Goal: Task Accomplishment & Management: Use online tool/utility

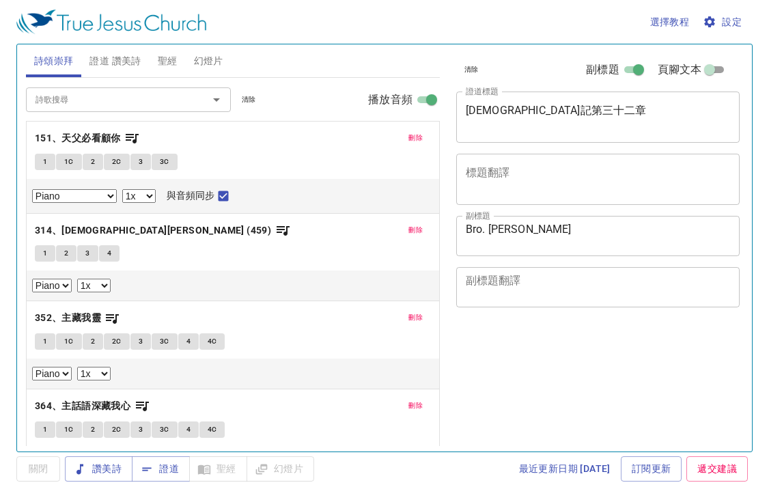
select select "1"
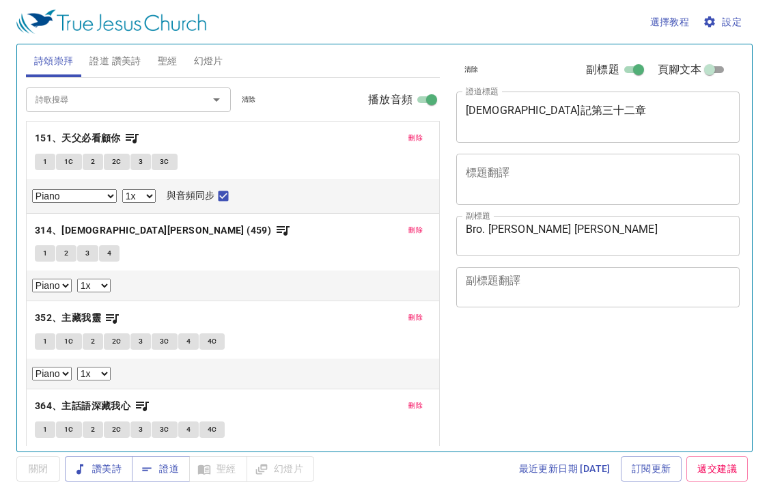
select select "1"
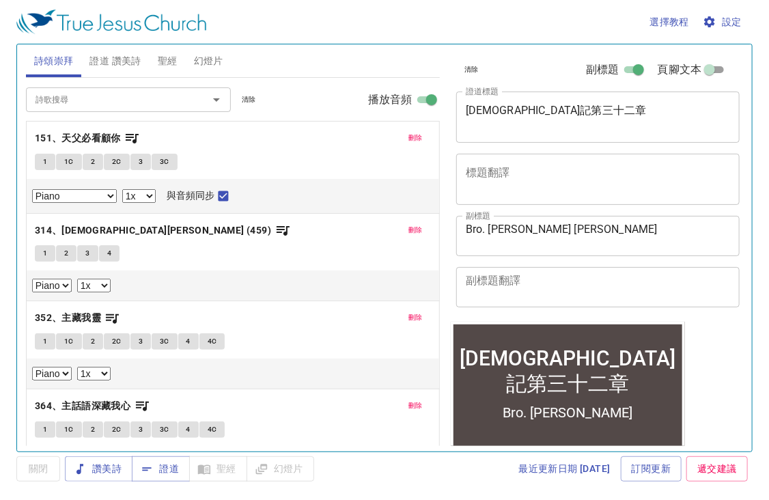
click at [724, 327] on div "清除 副標題 頁腳文本 證道標題 申命記第三十二章 x 證道標題 標題翻譯 x 標題翻譯 副標題 Bro. Tony Chen x 副標題 副標題翻譯 x 副…" at bounding box center [596, 242] width 303 height 407
click at [118, 61] on span "證道 讚美詩" at bounding box center [114, 61] width 51 height 17
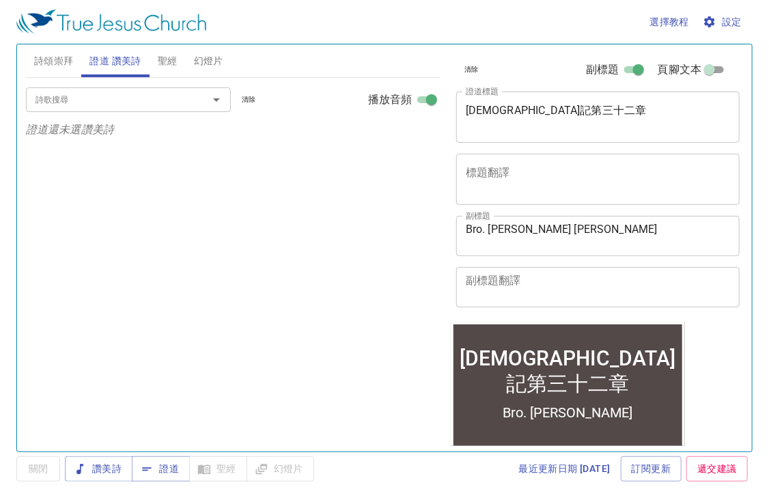
click at [64, 66] on span "詩頌崇拜" at bounding box center [54, 61] width 40 height 17
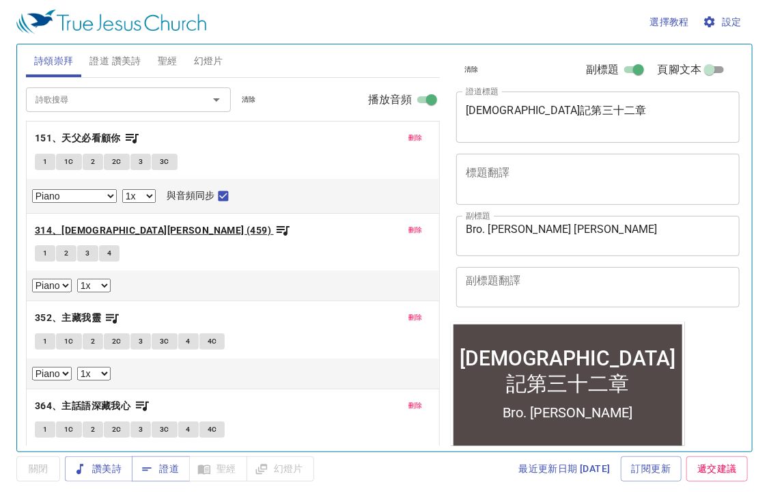
click at [100, 224] on b "314、[DEMOGRAPHIC_DATA][PERSON_NAME] (459)" at bounding box center [153, 230] width 236 height 17
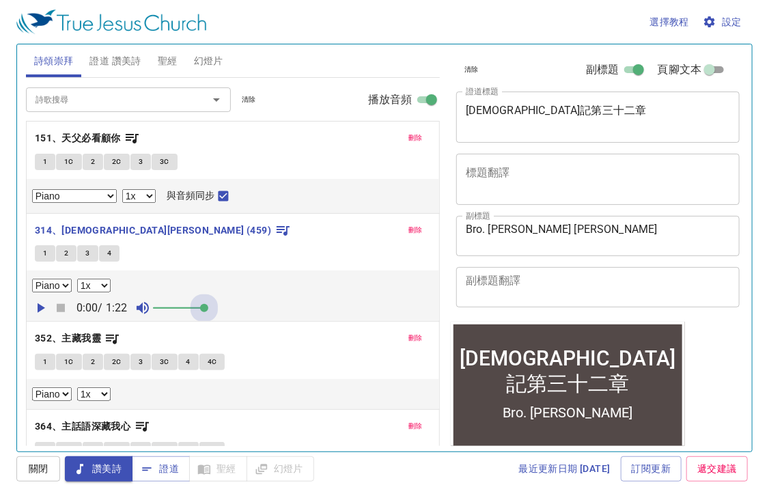
drag, startPoint x: 168, startPoint y: 308, endPoint x: 292, endPoint y: 312, distance: 124.4
click at [292, 312] on div "0:00 / 1:22" at bounding box center [233, 308] width 402 height 20
click at [139, 107] on input "詩歌搜尋" at bounding box center [108, 100] width 156 height 16
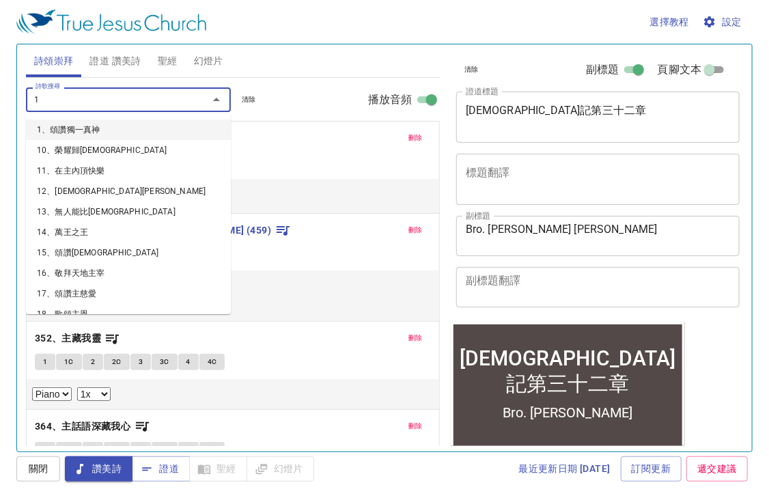
type input "19"
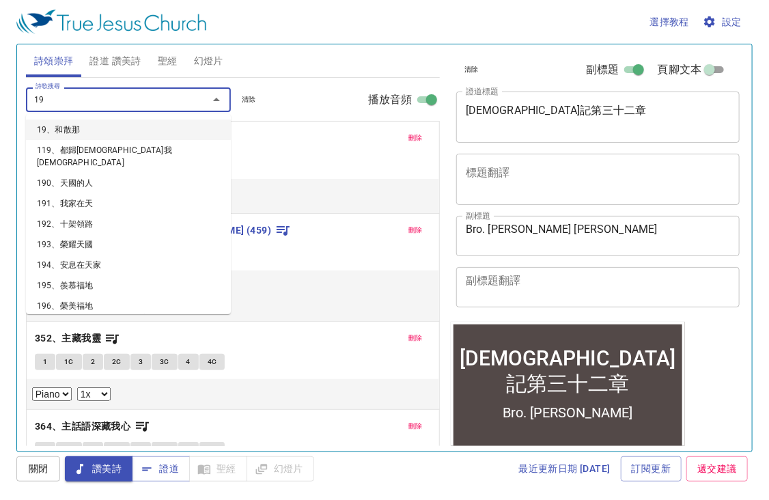
click at [100, 131] on li "19、和散那" at bounding box center [128, 130] width 205 height 20
select select "1"
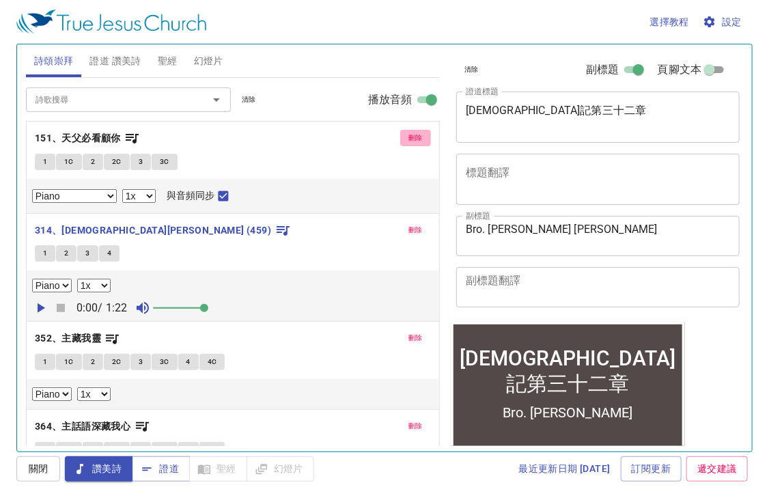
click at [409, 141] on span "刪除" at bounding box center [416, 138] width 14 height 12
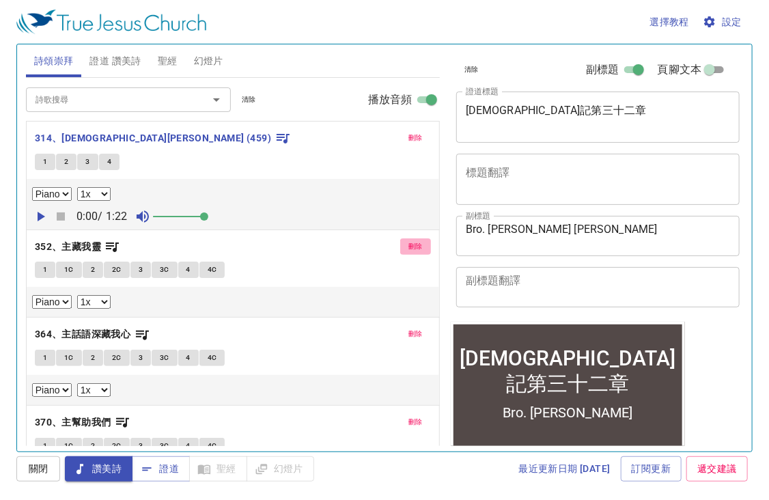
click at [409, 245] on span "刪除" at bounding box center [416, 246] width 14 height 12
click at [409, 240] on span "刪除" at bounding box center [416, 246] width 14 height 12
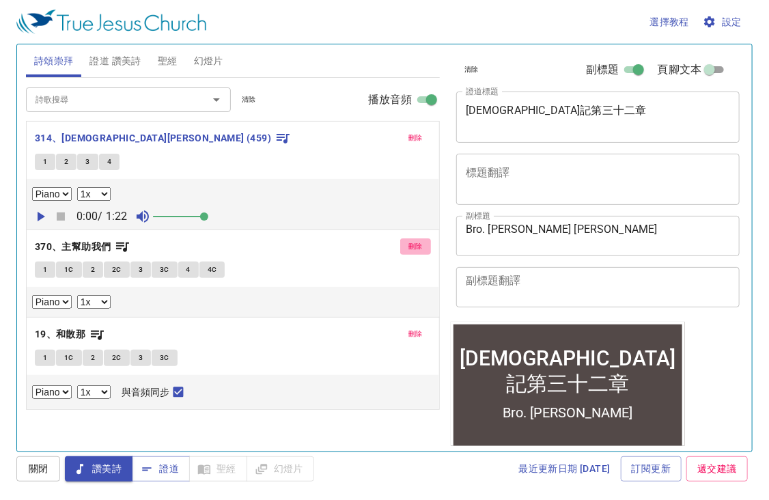
click at [419, 248] on span "刪除" at bounding box center [416, 246] width 14 height 12
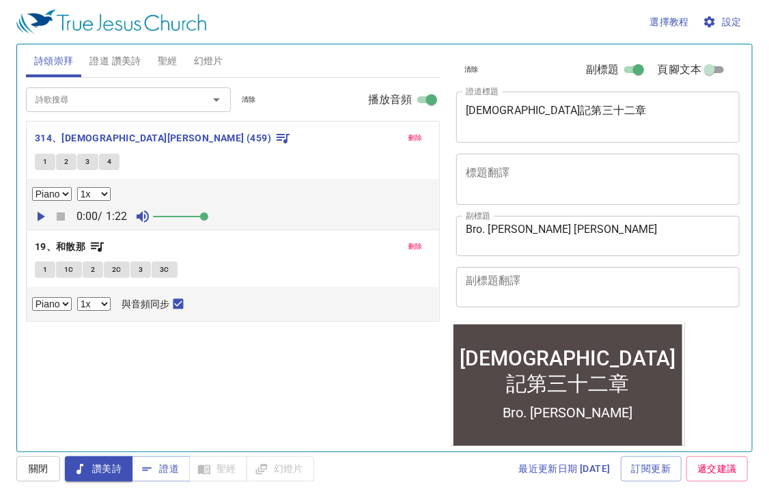
click at [118, 106] on input "詩歌搜尋" at bounding box center [108, 100] width 156 height 16
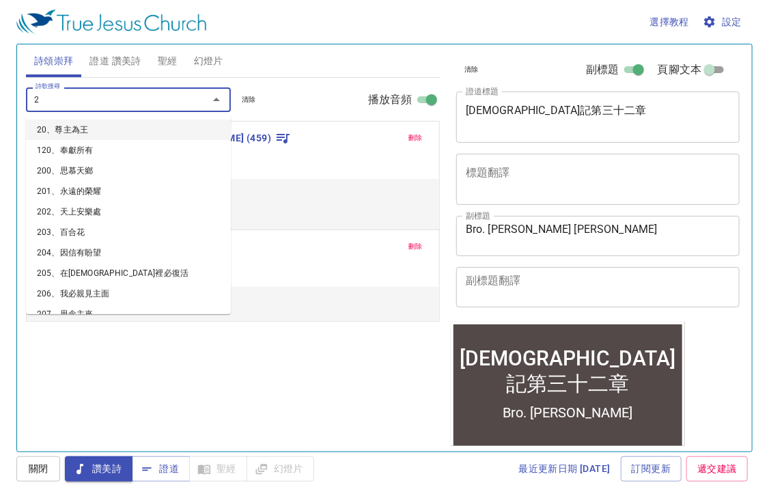
type input "20"
click at [108, 129] on li "20、尊主為王" at bounding box center [128, 130] width 205 height 20
select select "1"
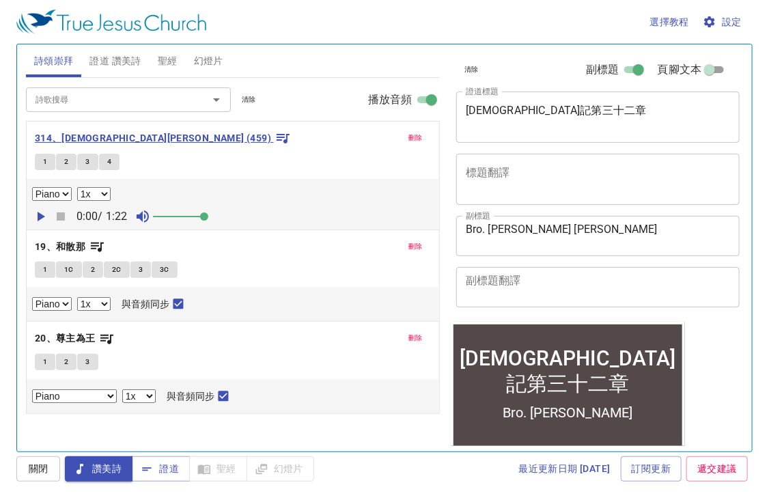
click at [97, 136] on b "314、[DEMOGRAPHIC_DATA][PERSON_NAME] (459)" at bounding box center [153, 138] width 236 height 17
click at [44, 169] on button "1" at bounding box center [45, 162] width 20 height 16
click at [39, 221] on icon "button" at bounding box center [40, 216] width 16 height 16
click at [171, 64] on span "聖經" at bounding box center [168, 61] width 20 height 17
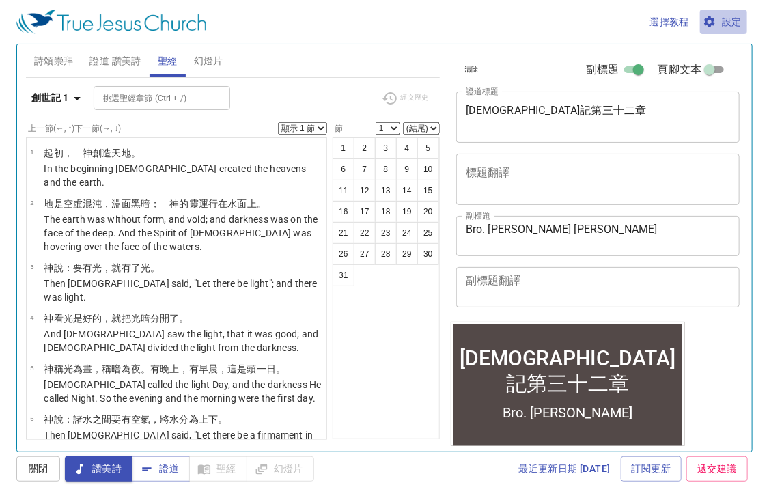
click at [732, 18] on span "設定" at bounding box center [724, 22] width 36 height 17
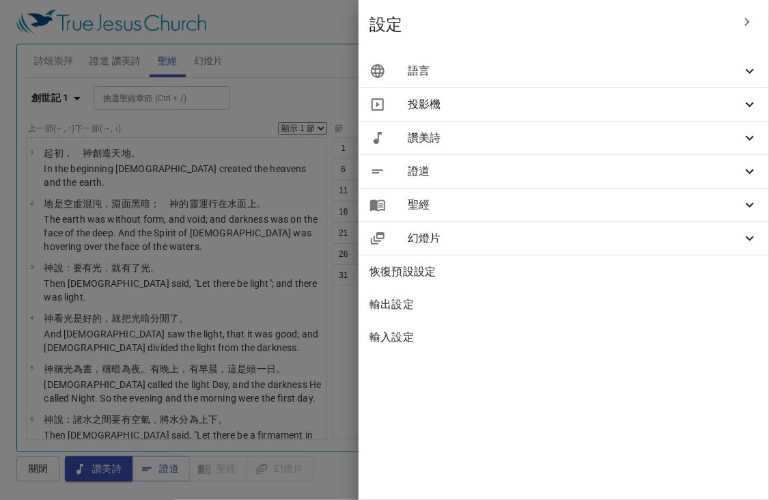
click at [662, 78] on span "語言" at bounding box center [575, 71] width 334 height 16
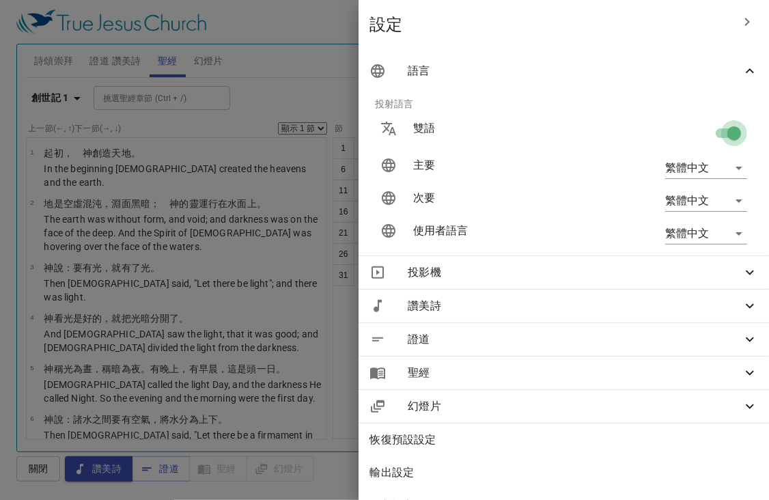
click at [721, 137] on input "checkbox" at bounding box center [734, 136] width 78 height 26
checkbox input "false"
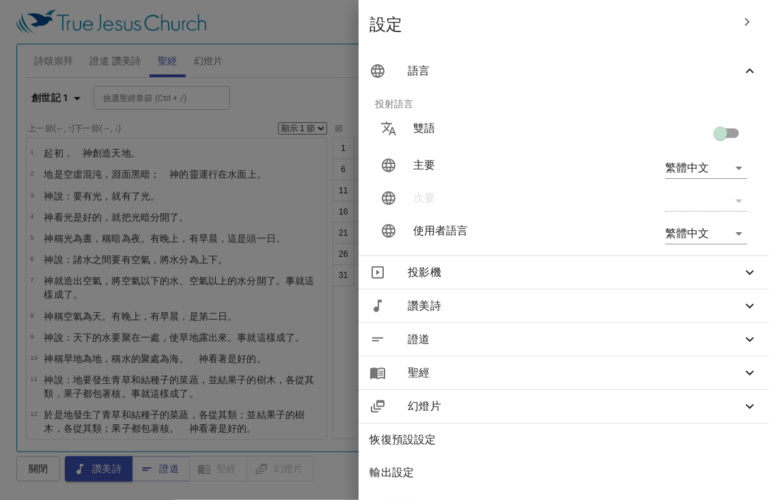
click at [0, 0] on div at bounding box center [0, 0] width 0 height 0
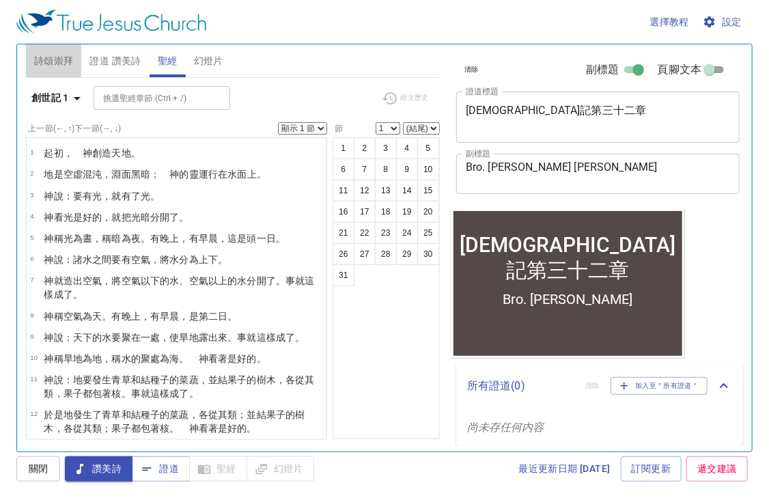
click at [56, 55] on span "詩頌崇拜" at bounding box center [54, 61] width 40 height 17
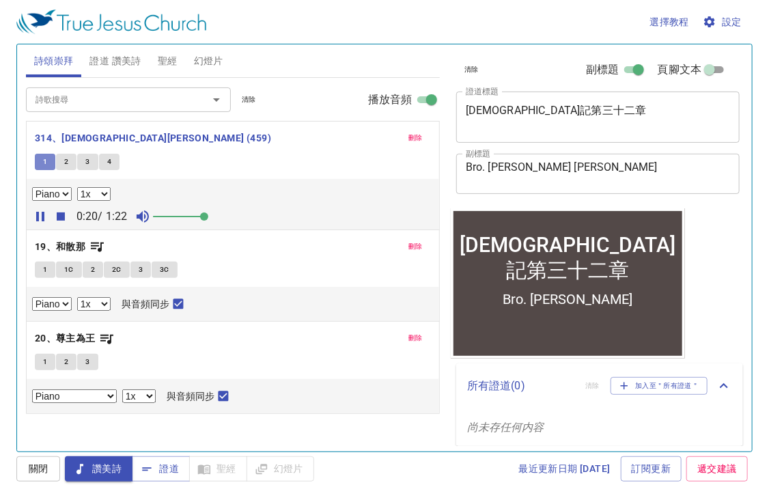
click at [46, 160] on span "1" at bounding box center [45, 162] width 4 height 12
click at [85, 109] on div "詩歌搜尋" at bounding box center [128, 99] width 205 height 24
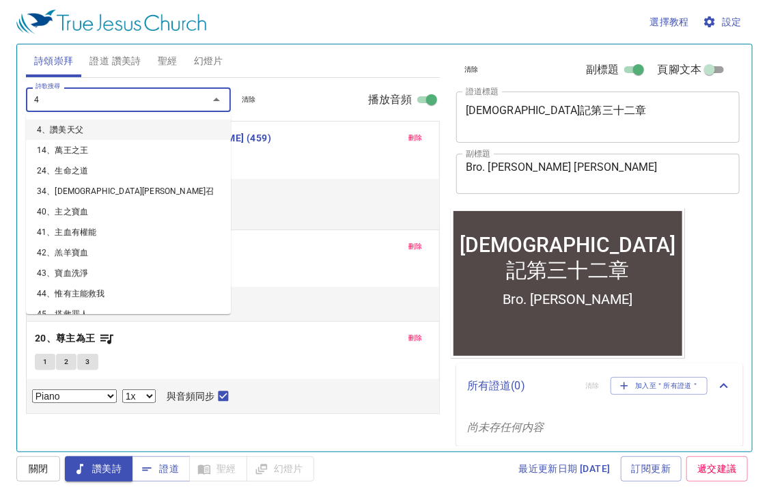
type input "4"
click at [311, 102] on div "詩歌搜尋 詩歌搜尋 清除 播放音頻" at bounding box center [233, 100] width 414 height 44
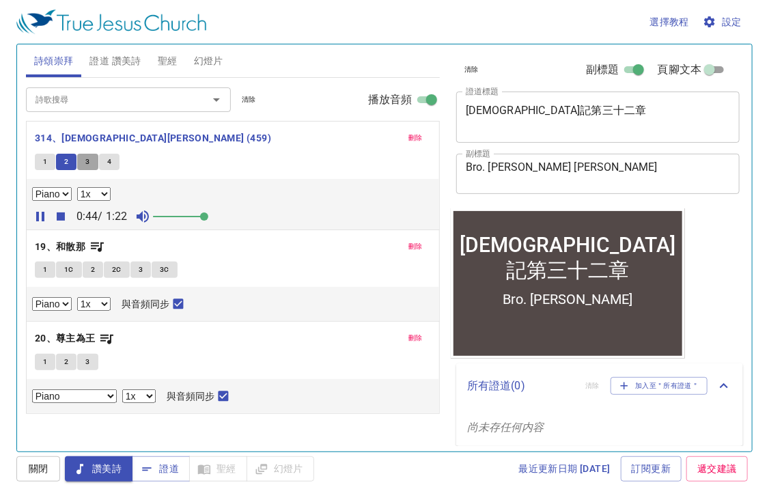
click at [85, 165] on span "3" at bounding box center [87, 162] width 4 height 12
click at [94, 109] on div "詩歌搜尋" at bounding box center [128, 99] width 205 height 24
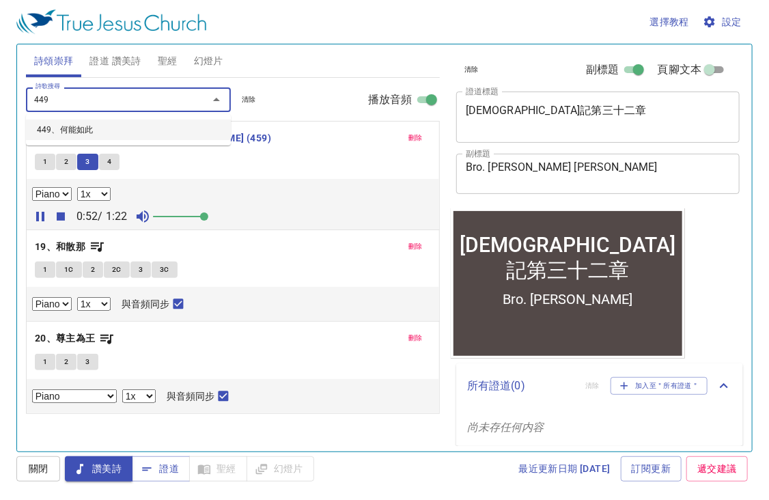
type input "44"
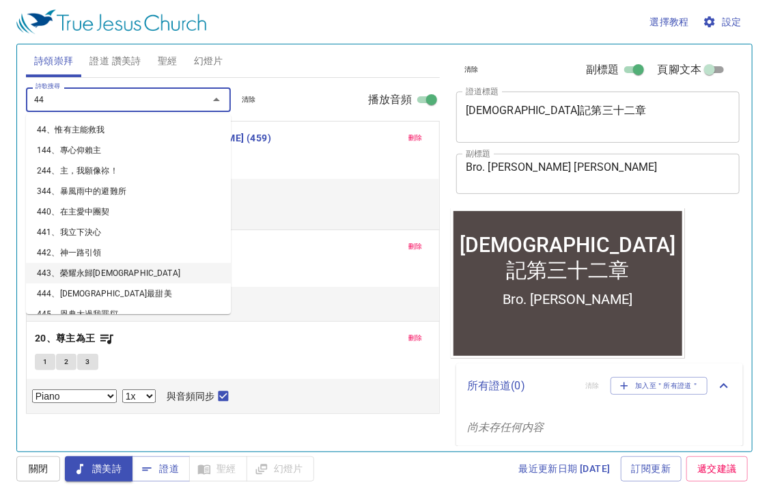
click at [108, 271] on li "443、榮耀永歸[DEMOGRAPHIC_DATA]" at bounding box center [128, 273] width 205 height 20
select select "1"
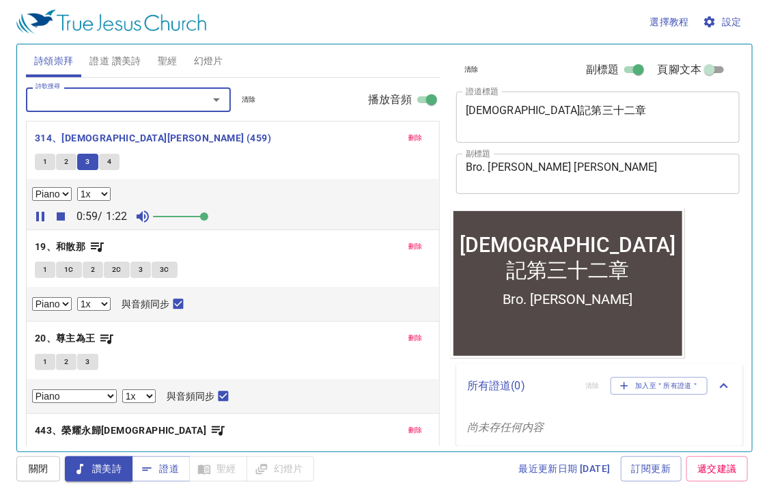
click at [112, 156] on button "4" at bounding box center [109, 162] width 20 height 16
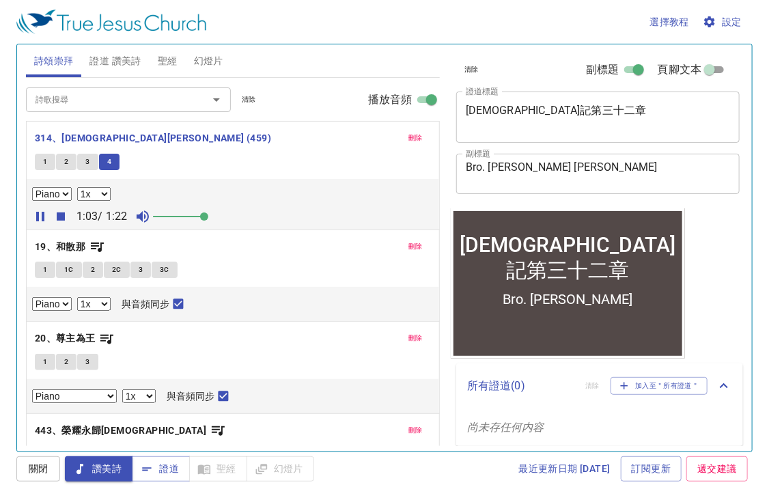
click at [227, 96] on div "詩歌搜尋" at bounding box center [128, 99] width 205 height 24
click at [213, 98] on icon "Open" at bounding box center [216, 100] width 16 height 16
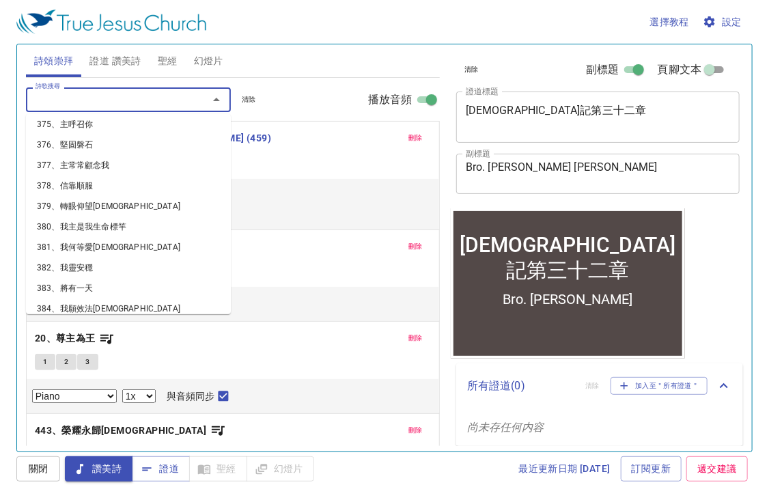
scroll to position [10796, 0]
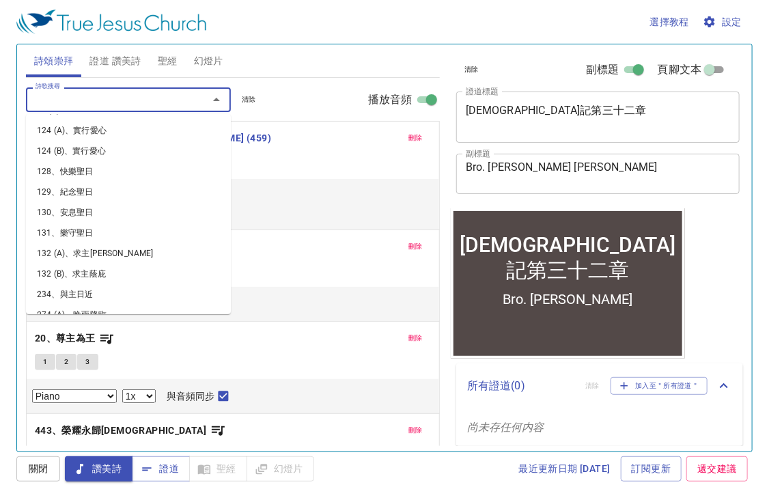
click at [288, 264] on div "1 1C 2 2C 3 3C" at bounding box center [233, 272] width 396 height 20
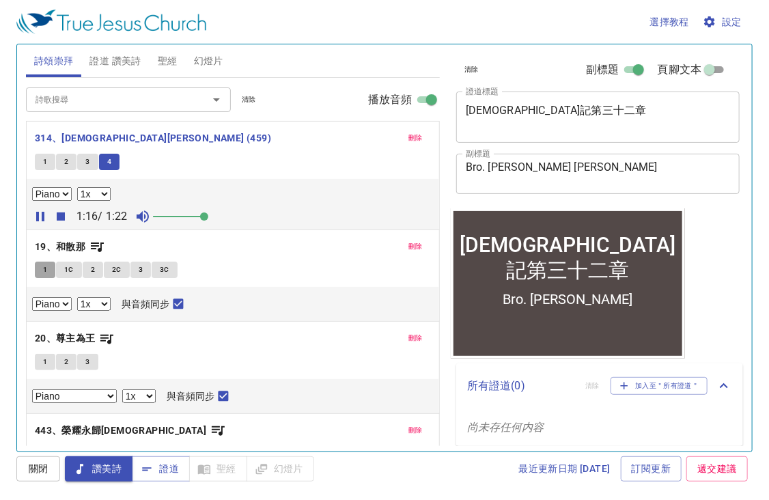
click at [41, 269] on button "1" at bounding box center [45, 270] width 20 height 16
checkbox input "false"
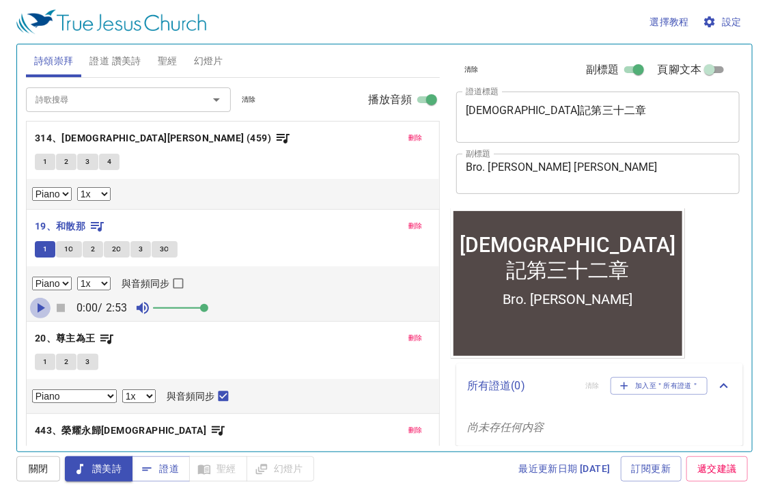
click at [36, 307] on icon "button" at bounding box center [40, 308] width 16 height 16
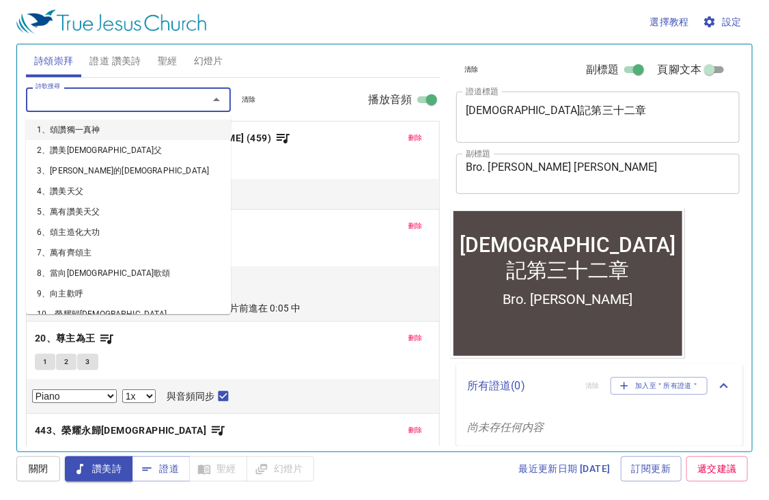
click at [113, 93] on input "詩歌搜尋" at bounding box center [108, 100] width 156 height 16
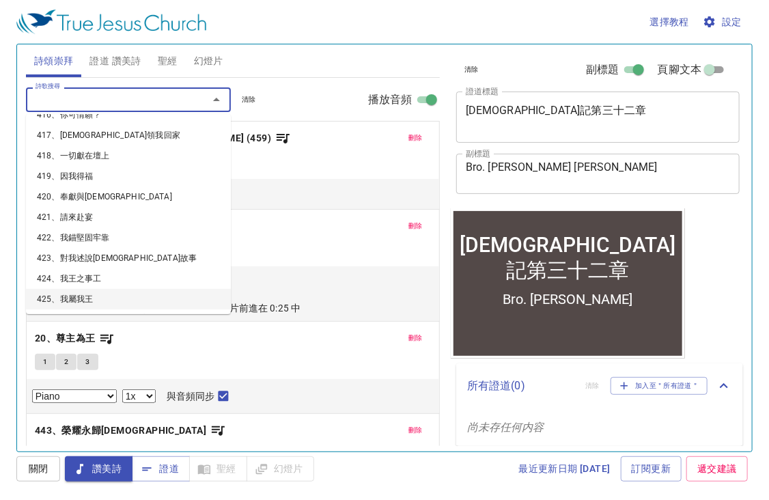
scroll to position [8527, 0]
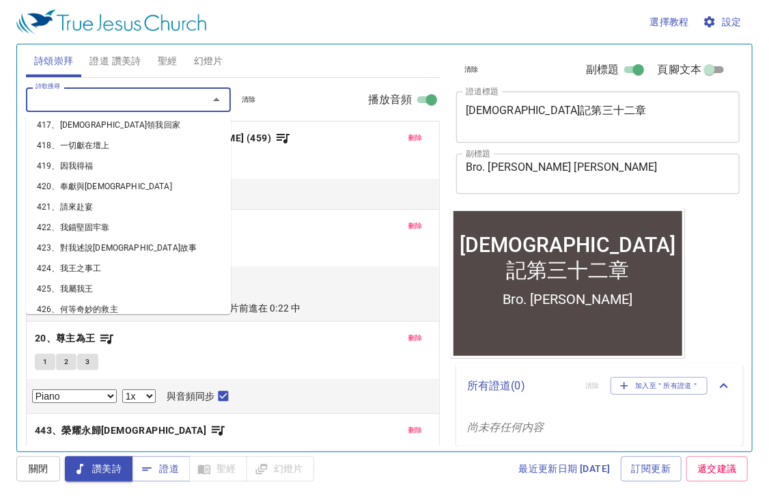
click at [139, 320] on li "427、有一故事傳給[PERSON_NAME]" at bounding box center [128, 330] width 205 height 20
select select "1"
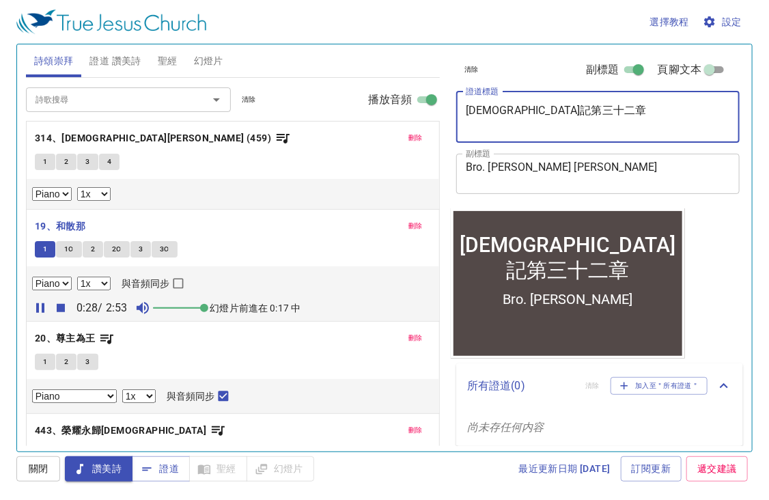
click at [503, 111] on textarea "申命記第三十二章" at bounding box center [598, 117] width 265 height 26
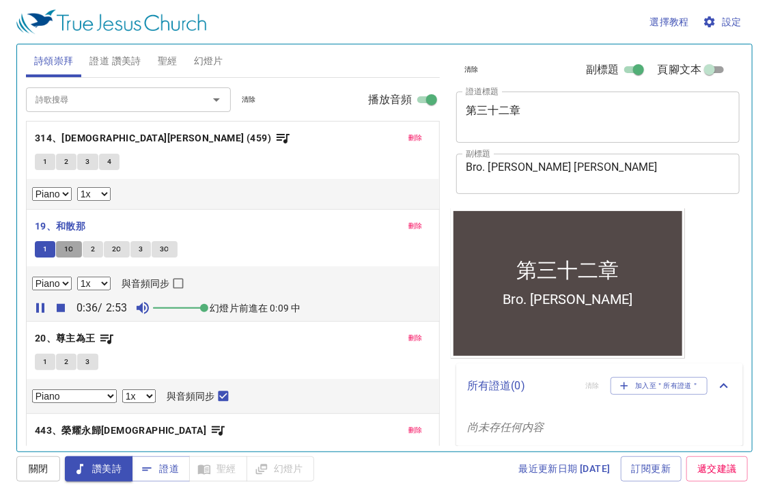
click at [60, 248] on button "1C" at bounding box center [69, 249] width 26 height 16
click at [49, 248] on button "1" at bounding box center [45, 249] width 20 height 16
click at [462, 109] on div "第三十二章 x 證道標題" at bounding box center [598, 117] width 284 height 51
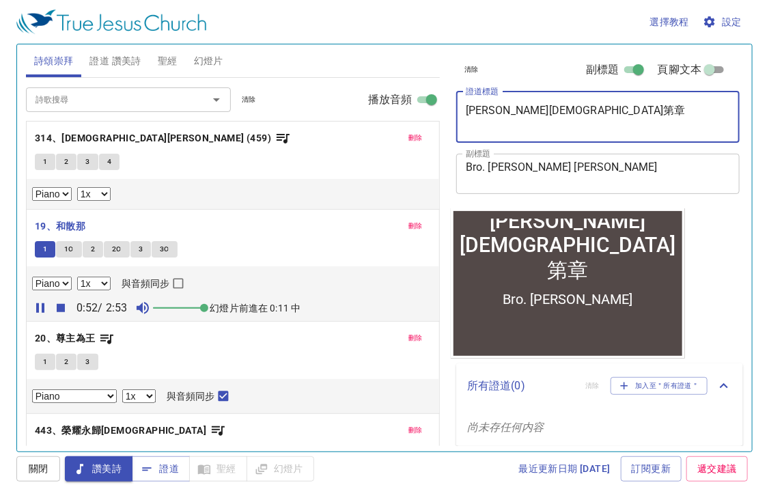
click at [65, 241] on button "1C" at bounding box center [69, 249] width 26 height 16
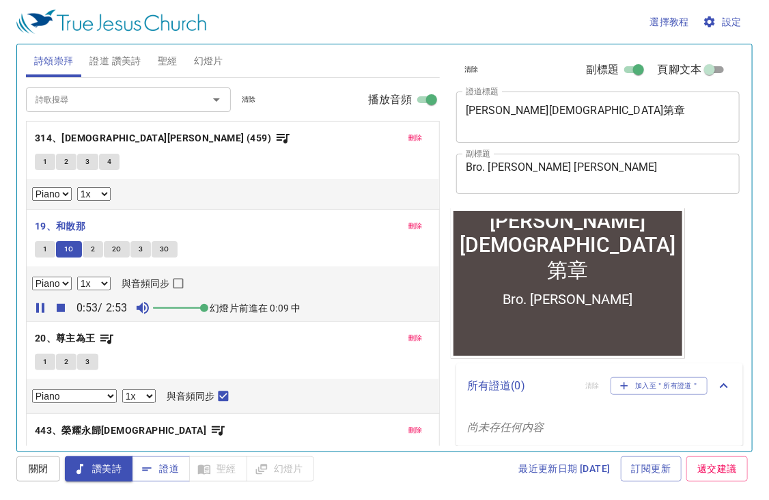
click at [525, 114] on textarea "馬可福音第章" at bounding box center [598, 117] width 265 height 26
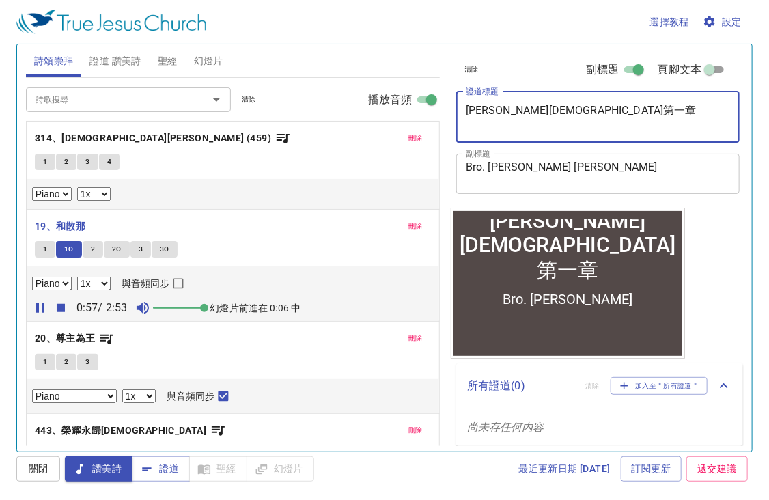
click at [557, 120] on textarea "[PERSON_NAME][DEMOGRAPHIC_DATA]第一章" at bounding box center [598, 117] width 265 height 26
type textarea "[PERSON_NAME][DEMOGRAPHIC_DATA]第一章"
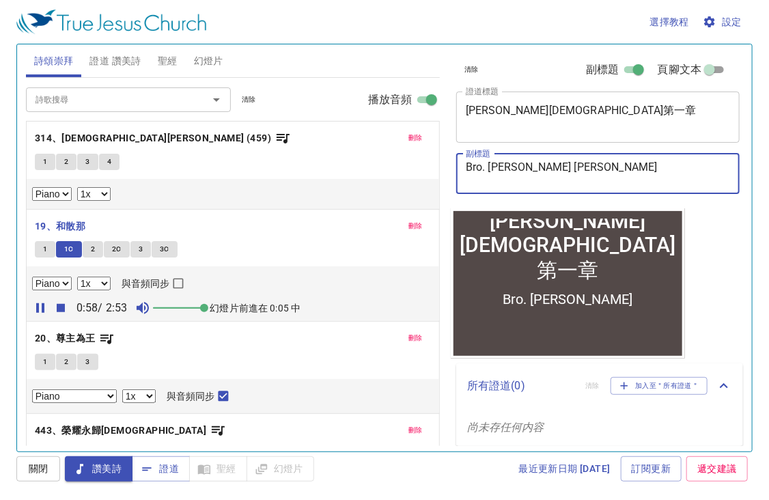
drag, startPoint x: 562, startPoint y: 182, endPoint x: 463, endPoint y: 182, distance: 99.1
click at [461, 182] on div "Bro. Tony Chen x 副標題" at bounding box center [598, 174] width 284 height 40
type textarea "Bro. To"
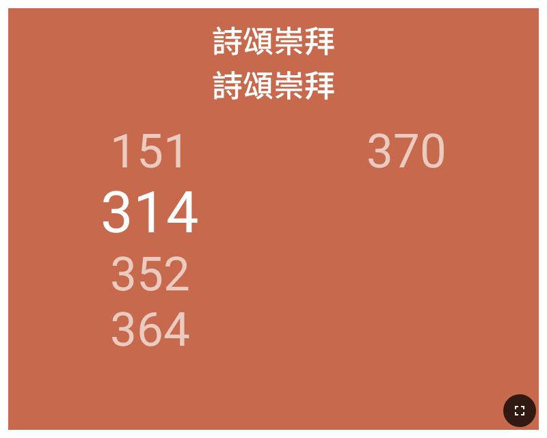
click at [514, 411] on icon "button" at bounding box center [519, 410] width 16 height 16
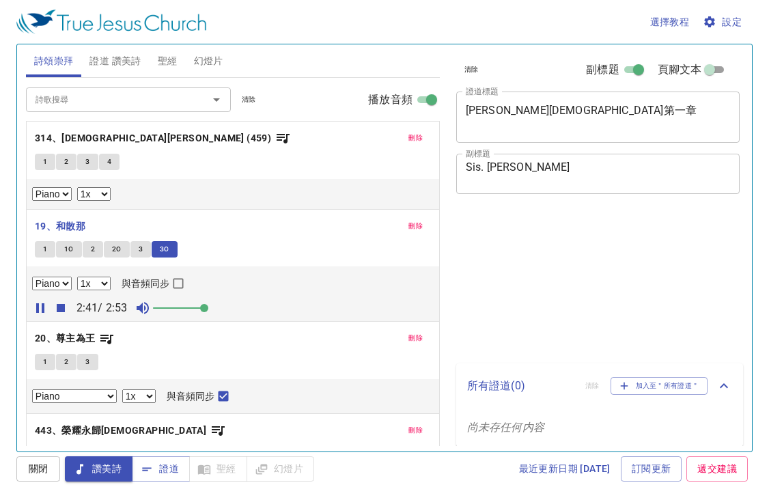
select select "1"
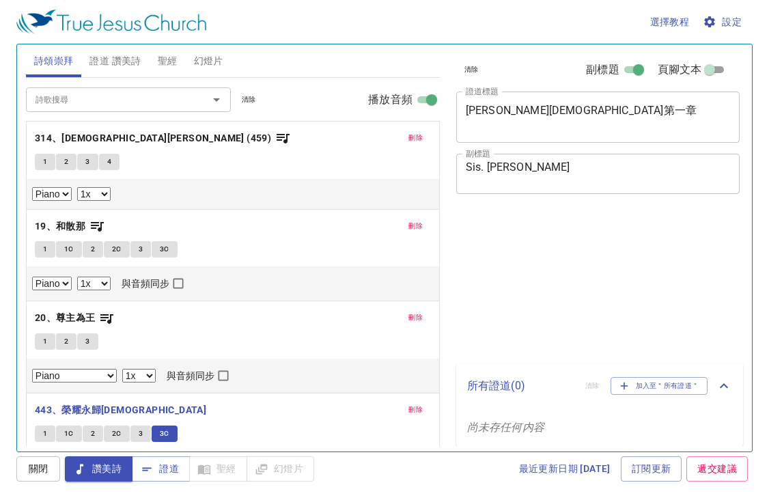
select select "1"
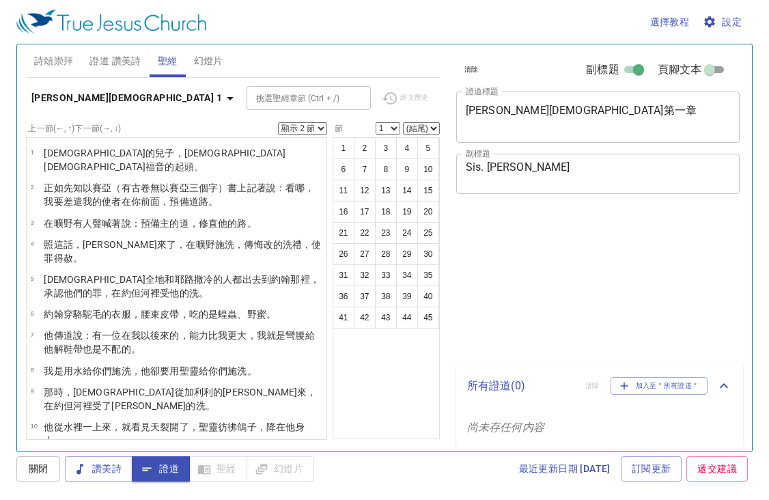
select select "2"
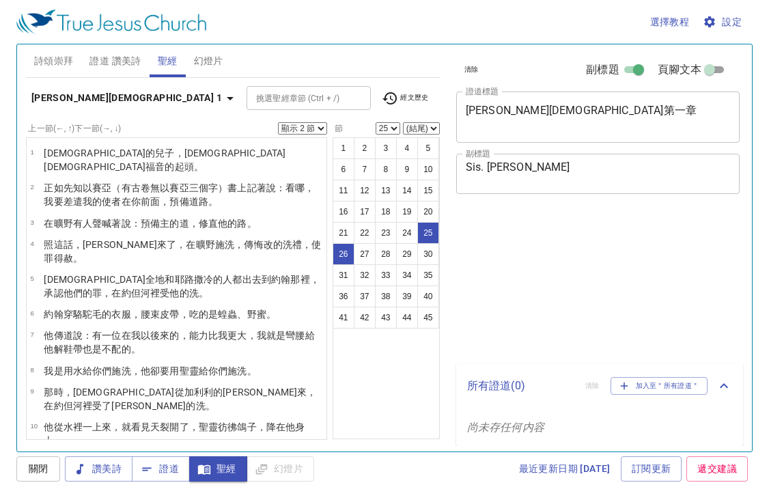
select select "2"
select select "25"
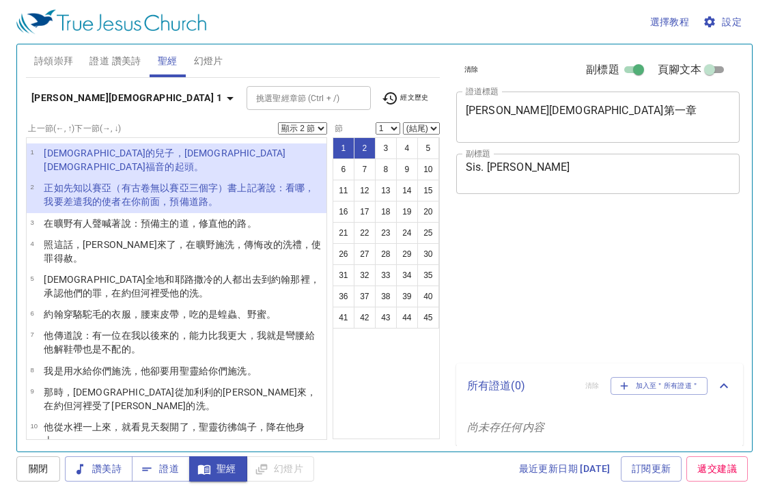
select select "2"
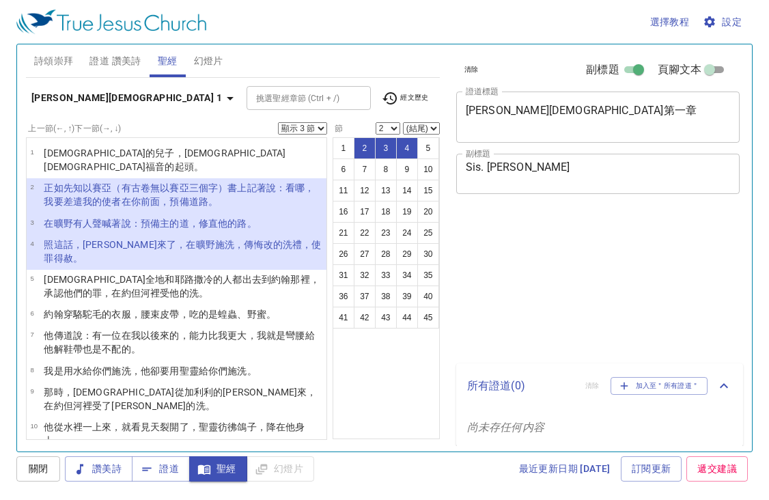
select select "3"
select select "2"
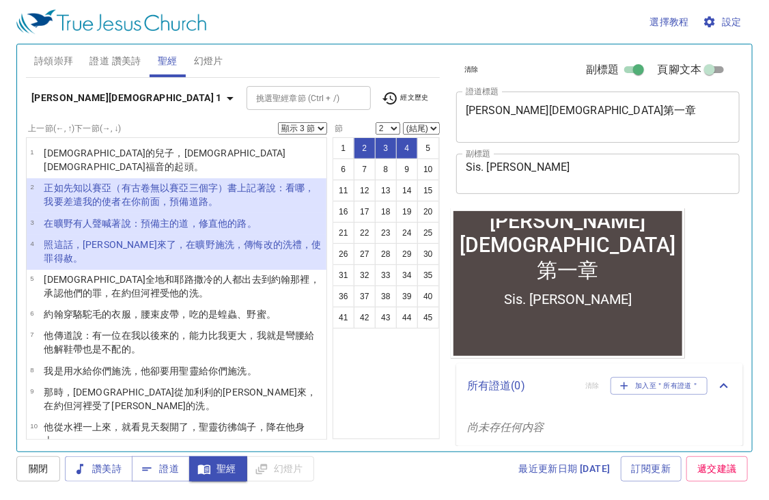
scroll to position [27, 0]
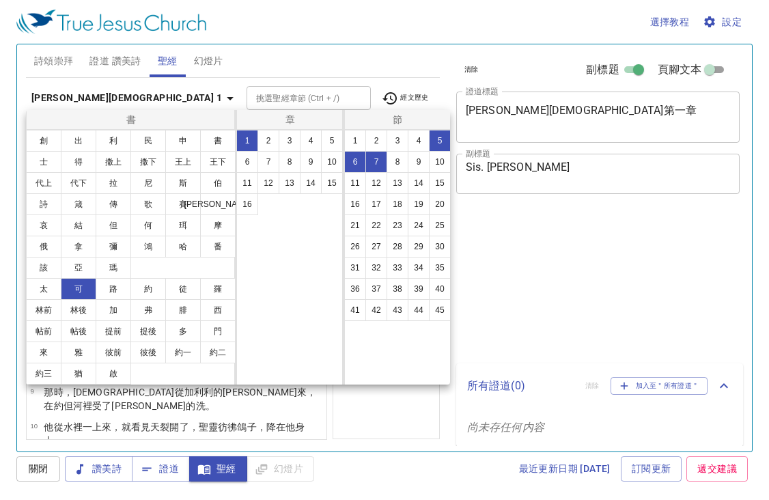
select select "3"
select select "5"
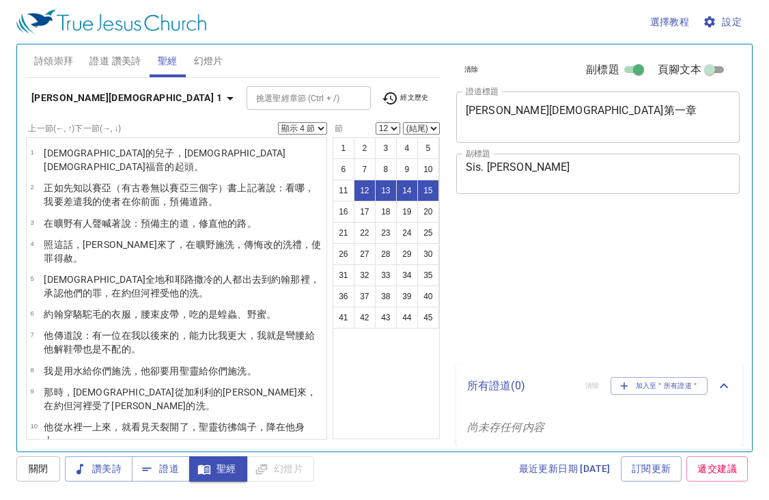
select select "4"
select select "12"
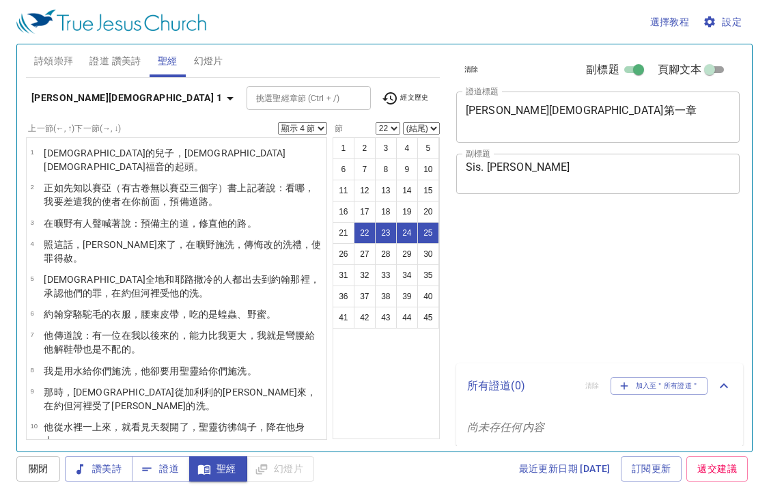
select select "4"
select select "22"
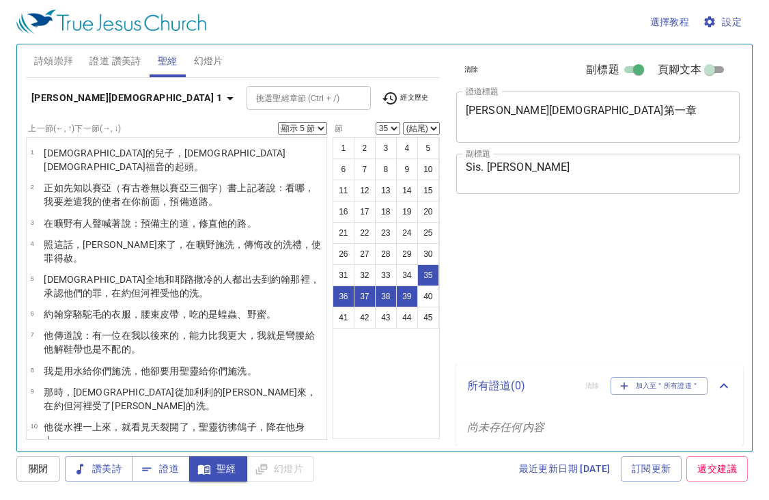
select select "5"
select select "35"
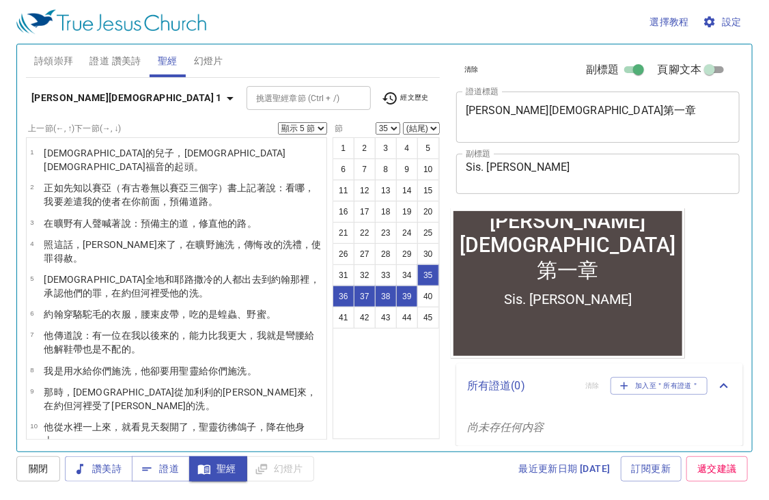
scroll to position [775, 0]
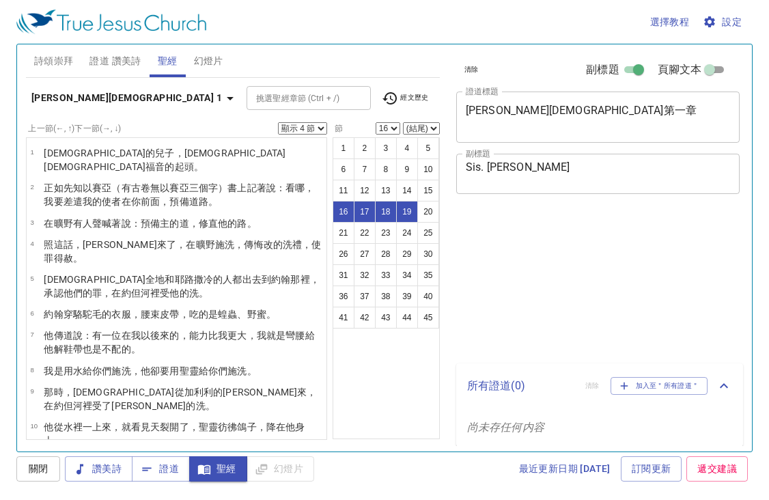
select select "4"
select select "16"
select select "4"
select select "16"
select select "4"
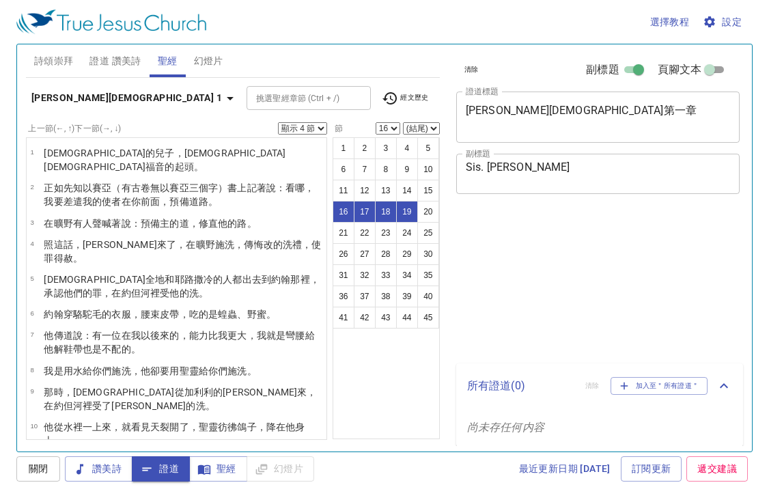
select select "16"
